Goal: Task Accomplishment & Management: Use online tool/utility

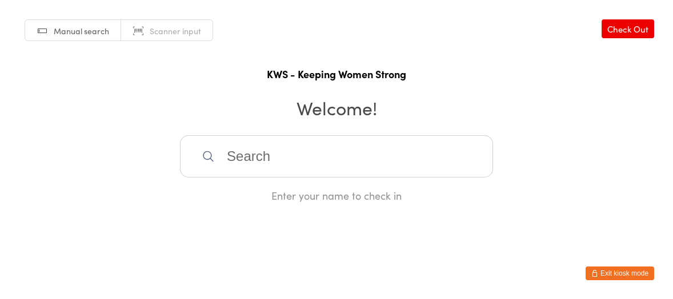
click at [234, 159] on input "search" at bounding box center [336, 156] width 313 height 42
type input "biji"
click at [246, 202] on div "Biji Menothuparambil" at bounding box center [336, 193] width 312 height 30
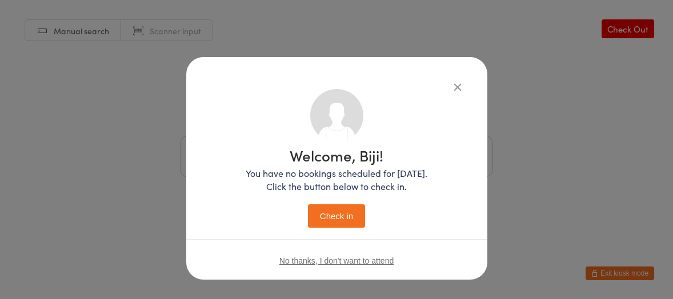
click at [331, 220] on button "Check in" at bounding box center [336, 215] width 57 height 23
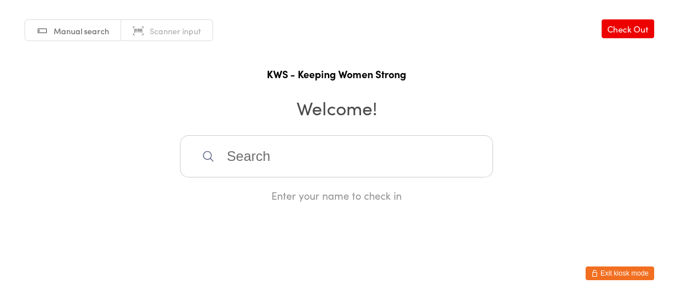
click at [236, 151] on input "search" at bounding box center [336, 156] width 313 height 42
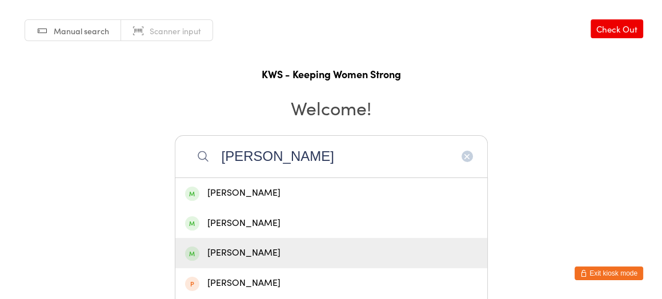
type input "[PERSON_NAME]"
click at [250, 253] on div "[PERSON_NAME]" at bounding box center [331, 253] width 292 height 15
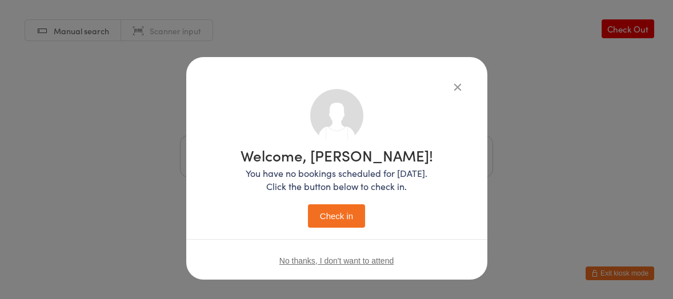
click at [330, 216] on button "Check in" at bounding box center [336, 215] width 57 height 23
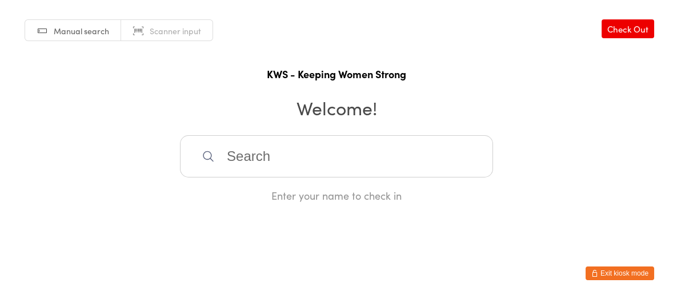
click at [272, 150] on input "search" at bounding box center [336, 156] width 313 height 42
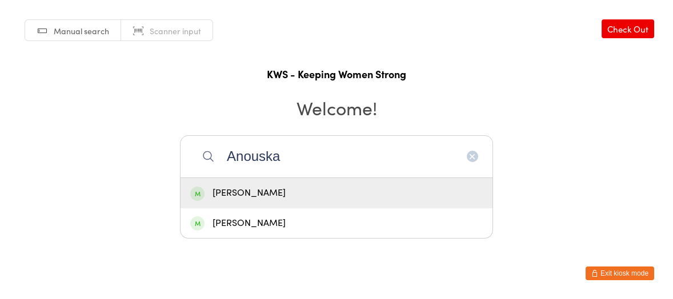
type input "Anouska"
click at [265, 187] on div "[PERSON_NAME]" at bounding box center [336, 193] width 292 height 15
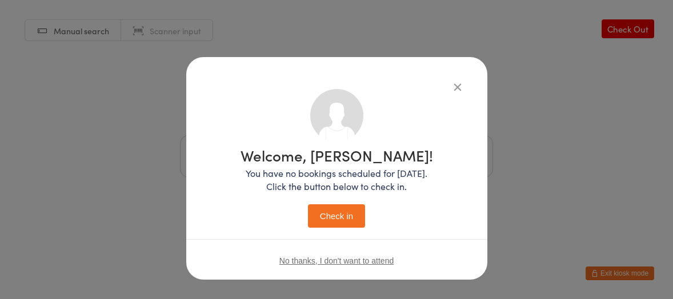
click at [315, 213] on button "Check in" at bounding box center [336, 215] width 57 height 23
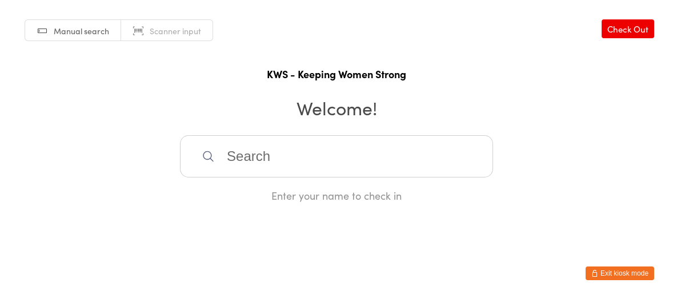
click at [252, 157] on input "search" at bounding box center [336, 156] width 313 height 42
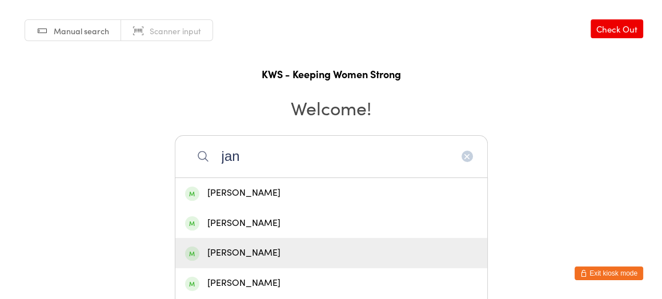
type input "jan"
click at [219, 244] on div "[PERSON_NAME]" at bounding box center [331, 253] width 312 height 30
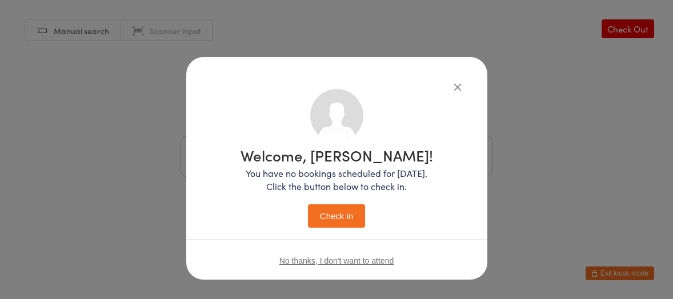
click at [319, 203] on div "Welcome, [PERSON_NAME]! You have no bookings scheduled for [DATE]. Click the bu…" at bounding box center [336, 188] width 192 height 80
click at [314, 207] on button "Check in" at bounding box center [336, 215] width 57 height 23
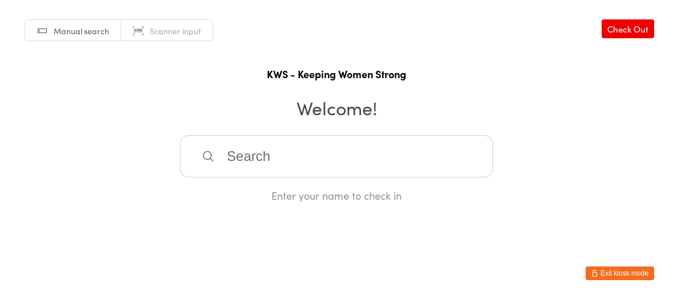
click at [202, 150] on icon at bounding box center [208, 156] width 13 height 13
click at [219, 155] on input "search" at bounding box center [336, 156] width 313 height 42
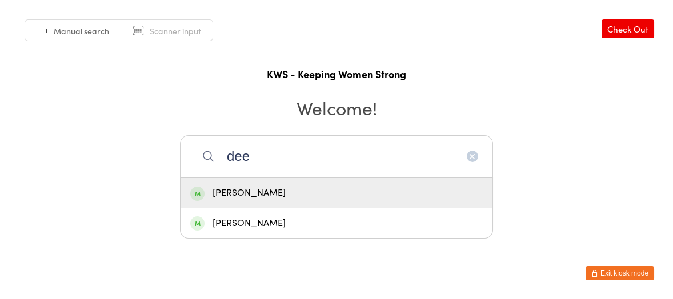
type input "dee"
click at [252, 186] on div "[PERSON_NAME]" at bounding box center [336, 193] width 292 height 15
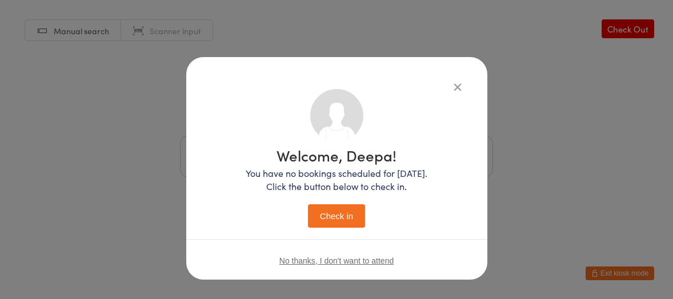
click at [316, 212] on button "Check in" at bounding box center [336, 215] width 57 height 23
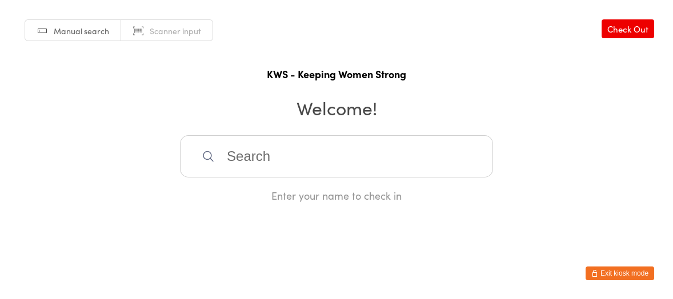
click at [221, 157] on input "search" at bounding box center [336, 156] width 313 height 42
type input "poo"
click at [228, 190] on div "[PERSON_NAME]" at bounding box center [336, 193] width 292 height 15
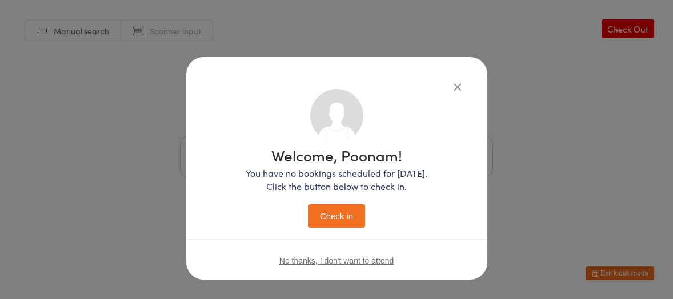
click at [308, 218] on button "Check in" at bounding box center [336, 215] width 57 height 23
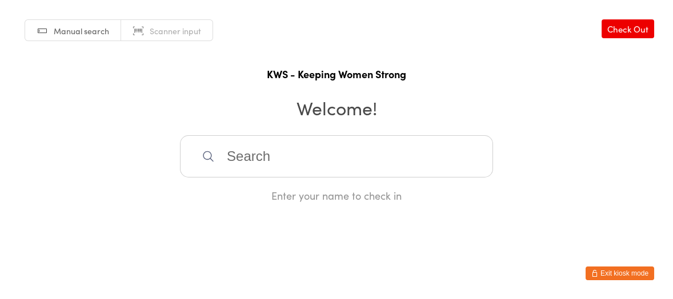
click at [182, 95] on h2 "Welcome!" at bounding box center [336, 108] width 650 height 26
click at [251, 165] on input "search" at bounding box center [336, 156] width 313 height 42
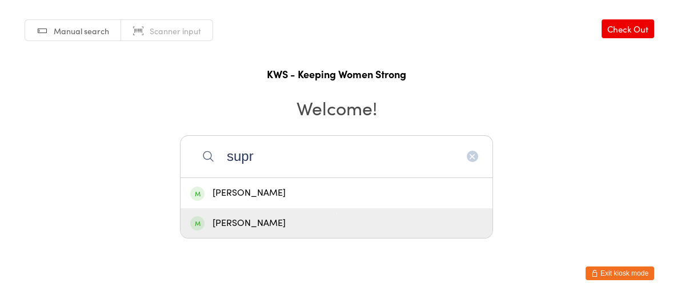
type input "supr"
click at [251, 216] on div "[PERSON_NAME]" at bounding box center [336, 223] width 292 height 15
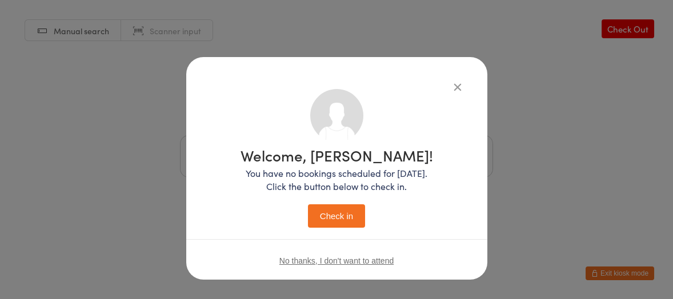
click at [324, 202] on div "Welcome, [PERSON_NAME]! You have no bookings scheduled for [DATE]. Click the bu…" at bounding box center [336, 188] width 192 height 80
click at [324, 209] on button "Check in" at bounding box center [336, 215] width 57 height 23
